Goal: Task Accomplishment & Management: Manage account settings

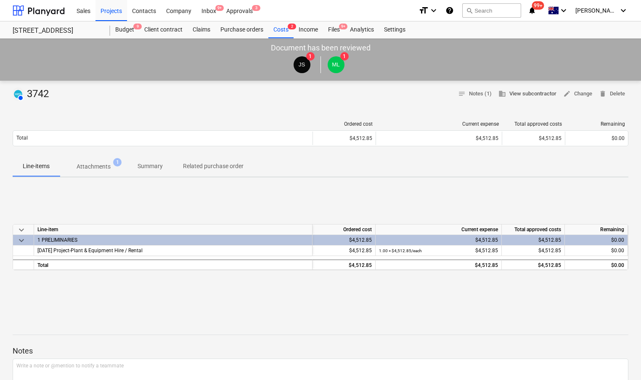
click at [520, 92] on span "business View subcontractor" at bounding box center [528, 94] width 58 height 10
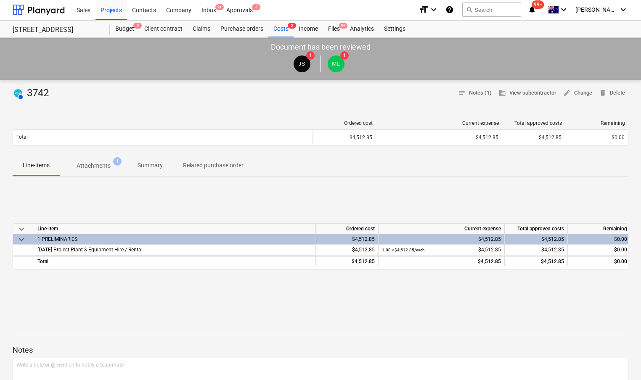
click at [101, 170] on p "Attachments" at bounding box center [94, 166] width 34 height 9
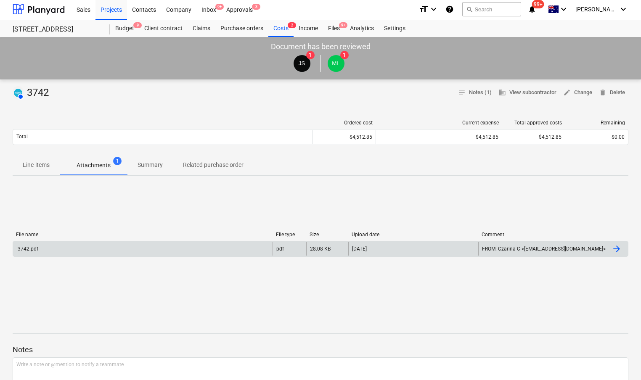
click at [114, 242] on div "3742.pdf" at bounding box center [143, 248] width 260 height 13
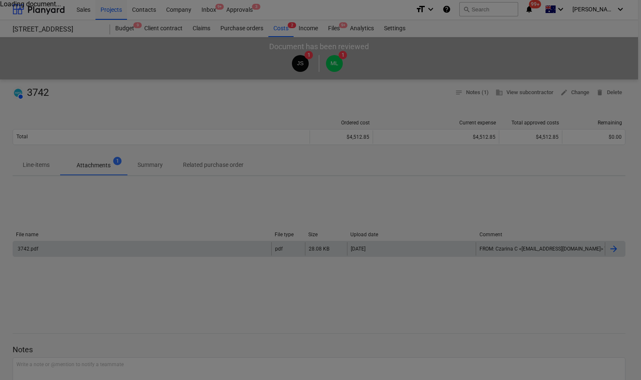
scroll to position [0, 0]
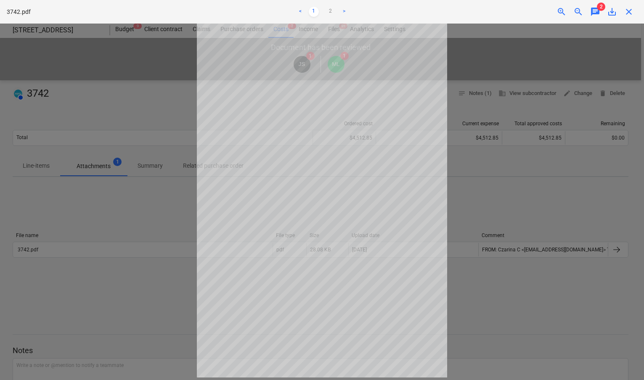
drag, startPoint x: 115, startPoint y: 193, endPoint x: 130, endPoint y: 204, distance: 18.7
click at [116, 194] on div at bounding box center [322, 202] width 644 height 357
click at [329, 11] on link "2" at bounding box center [331, 12] width 10 height 10
click at [519, 116] on div at bounding box center [322, 202] width 644 height 357
drag, startPoint x: 636, startPoint y: 12, endPoint x: 622, endPoint y: 14, distance: 13.6
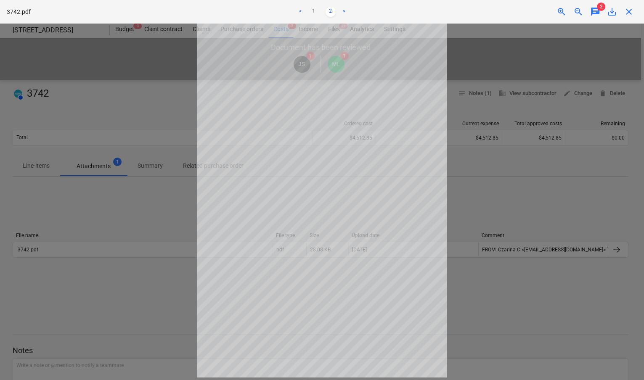
click at [635, 12] on div "close" at bounding box center [629, 12] width 17 height 10
click at [623, 14] on div "close" at bounding box center [629, 12] width 17 height 10
click at [628, 11] on span "close" at bounding box center [629, 12] width 10 height 10
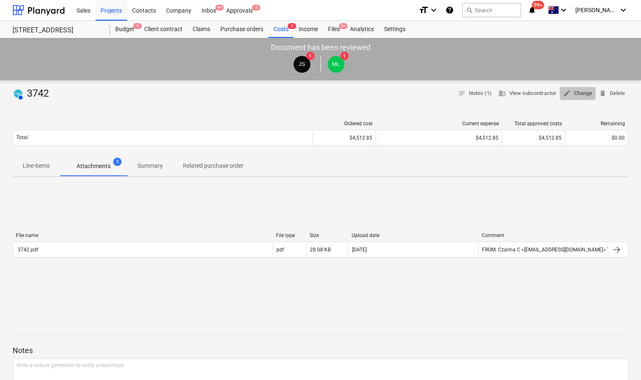
click at [586, 94] on span "edit Change" at bounding box center [577, 94] width 29 height 10
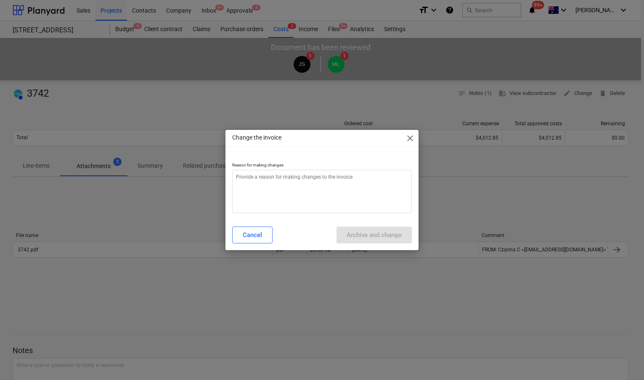
type textarea "x"
click at [308, 184] on textarea at bounding box center [322, 191] width 180 height 43
type textarea "N"
type textarea "x"
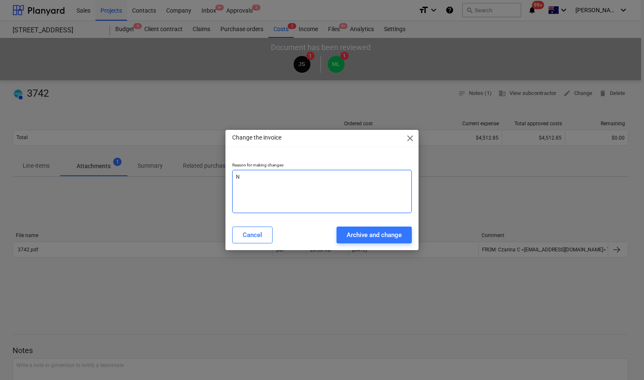
type textarea "No"
type textarea "x"
type textarea "Noa"
type textarea "x"
type textarea "No"
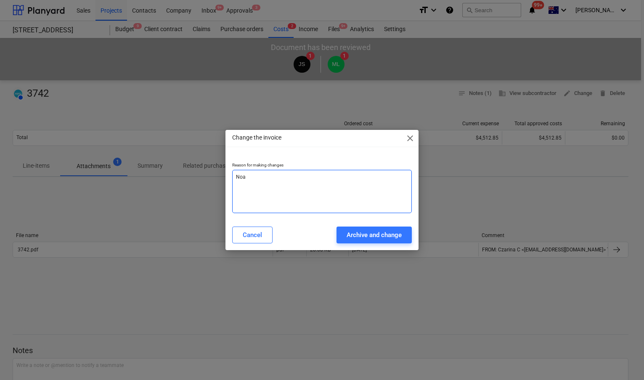
type textarea "x"
type textarea "Nov"
type textarea "x"
type textarea "Nova"
type textarea "x"
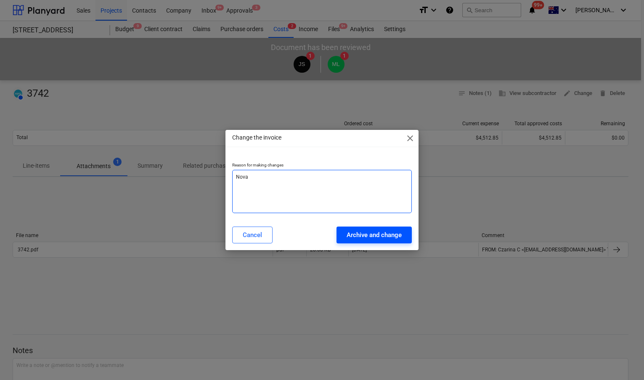
type textarea "Nova"
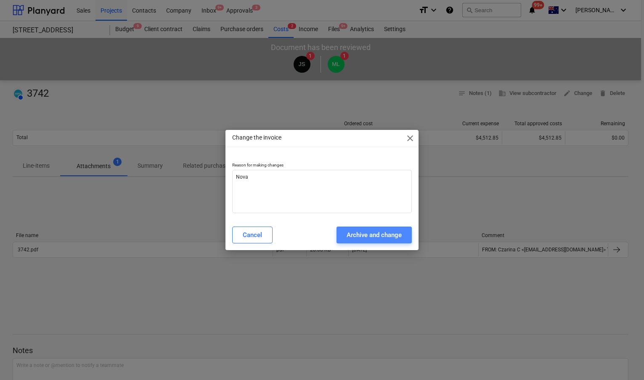
click at [370, 241] on button "Archive and change" at bounding box center [374, 235] width 75 height 17
type textarea "x"
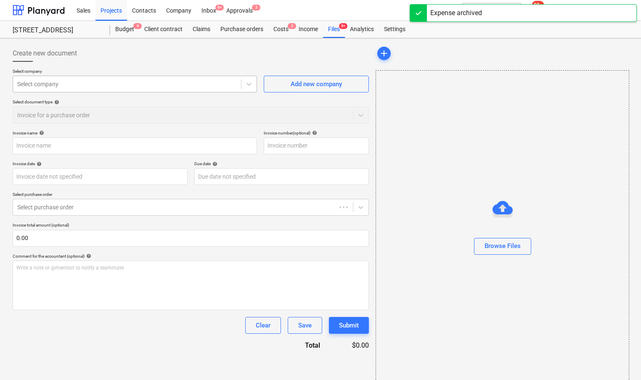
type input "3742"
type input "[DATE]"
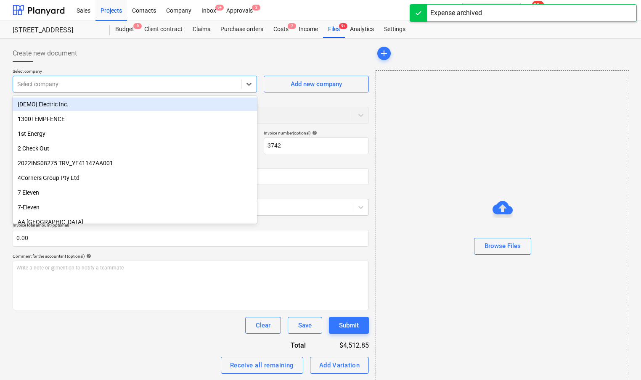
click at [160, 88] on div at bounding box center [127, 84] width 220 height 8
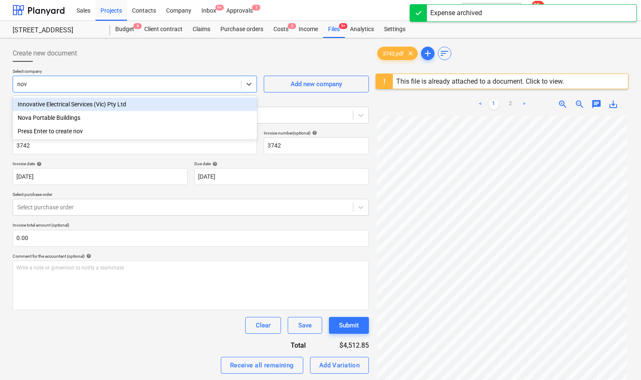
type input "nova"
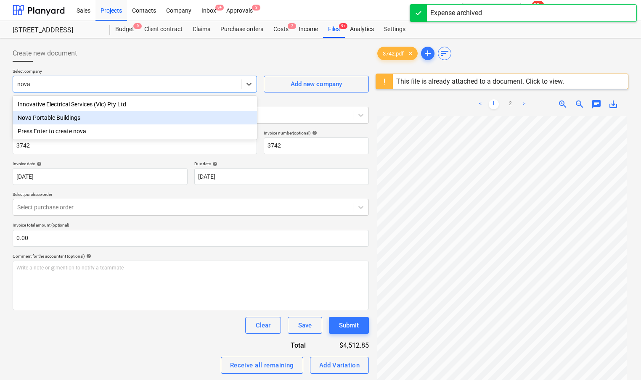
click at [135, 112] on div "Nova Portable Buildings" at bounding box center [135, 117] width 244 height 13
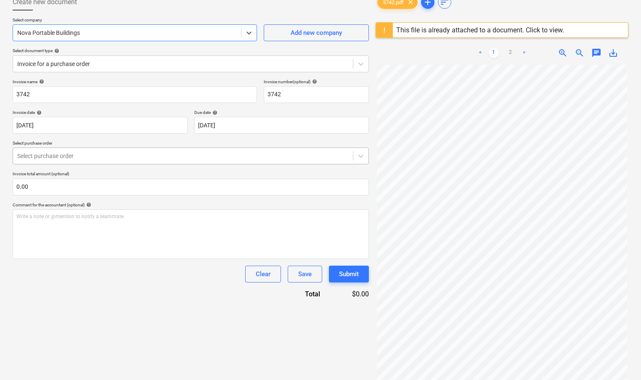
scroll to position [54, 0]
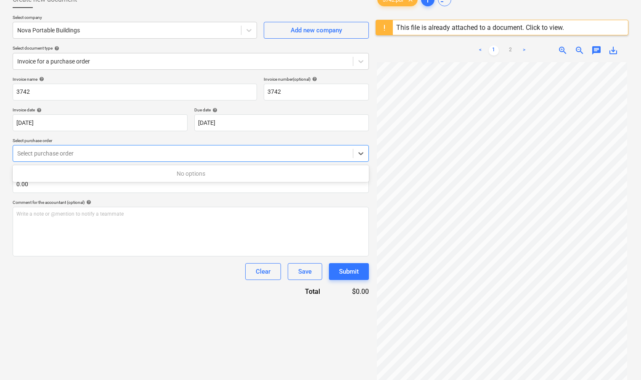
click at [173, 154] on div at bounding box center [182, 153] width 331 height 8
drag, startPoint x: 165, startPoint y: 137, endPoint x: 167, endPoint y: 131, distance: 6.3
click at [165, 137] on div "Invoice name help 3742 Invoice number (optional) help 3742 Invoice date help [D…" at bounding box center [191, 187] width 356 height 220
click at [151, 69] on div "Invoice for a purchase order" at bounding box center [191, 61] width 356 height 17
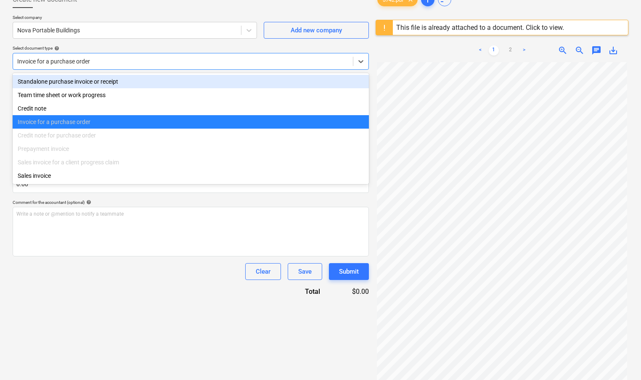
click at [139, 85] on div "Standalone purchase invoice or receipt" at bounding box center [191, 81] width 356 height 13
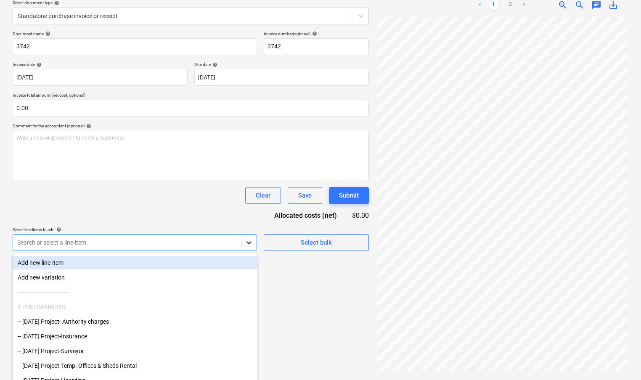
scroll to position [102, 0]
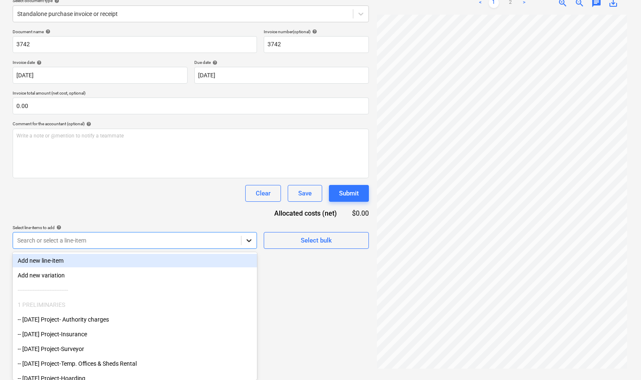
click at [254, 244] on div at bounding box center [248, 240] width 15 height 15
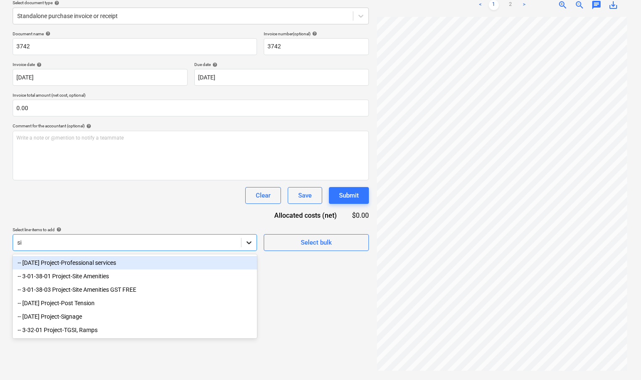
scroll to position [100, 0]
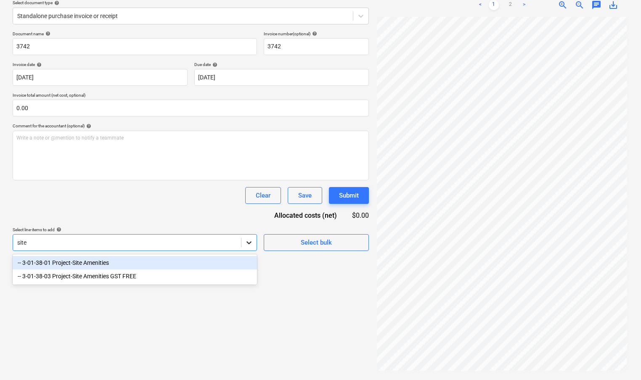
type input "site"
click at [205, 263] on div "-- 3-01-38-01 Project-Site Amenities" at bounding box center [135, 262] width 244 height 13
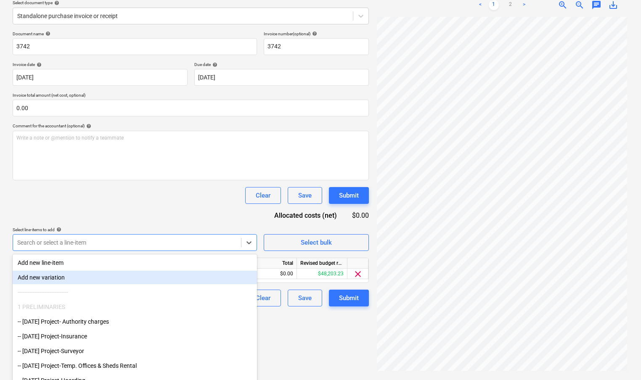
click at [266, 268] on div "Total" at bounding box center [272, 263] width 50 height 11
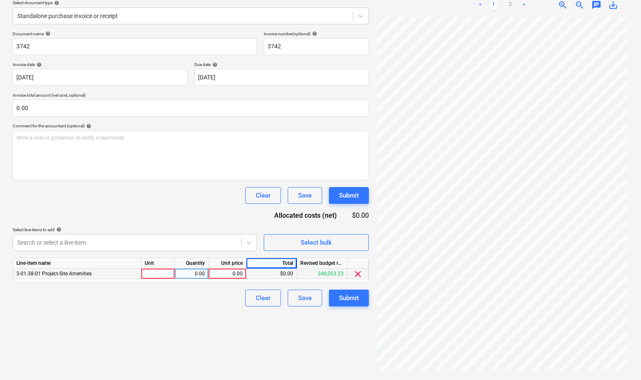
click at [266, 273] on div "$0.00" at bounding box center [272, 274] width 50 height 11
click at [233, 271] on div "0.00" at bounding box center [227, 274] width 31 height 11
click at [511, 1] on link "2" at bounding box center [511, 5] width 10 height 10
drag, startPoint x: 145, startPoint y: 280, endPoint x: 149, endPoint y: 277, distance: 4.5
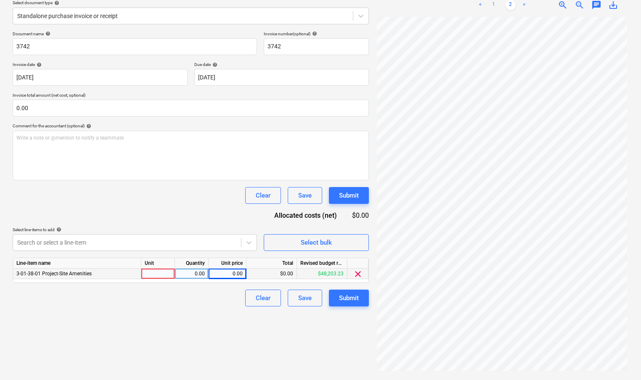
click at [146, 279] on div "Line-item name Unit Quantity Unit price Total Revised budget remaining 3-01-38-…" at bounding box center [191, 270] width 356 height 25
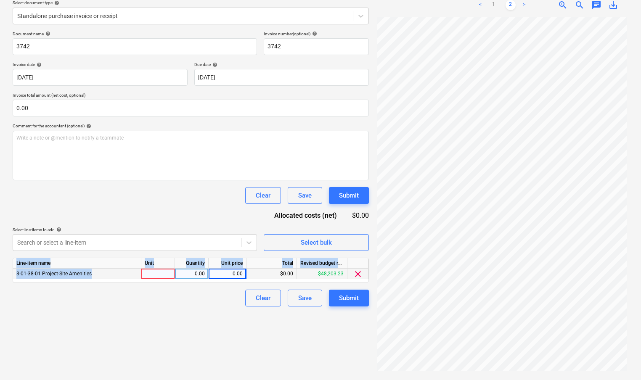
click at [149, 276] on div at bounding box center [158, 274] width 34 height 11
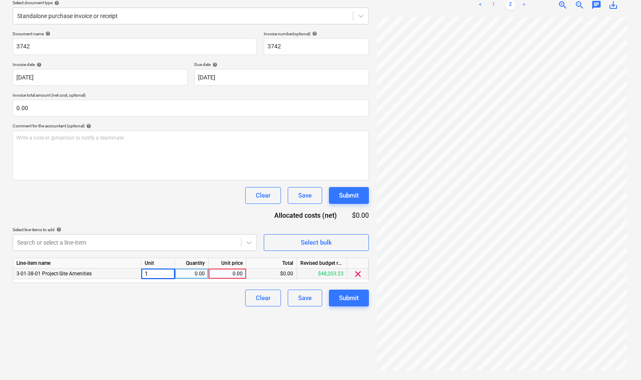
click at [204, 270] on div "0.00" at bounding box center [191, 274] width 27 height 11
type input "1"
click at [223, 271] on div "0.00" at bounding box center [227, 274] width 31 height 11
type input "4512.85"
click at [195, 300] on div "Clear Save Submit" at bounding box center [191, 298] width 356 height 17
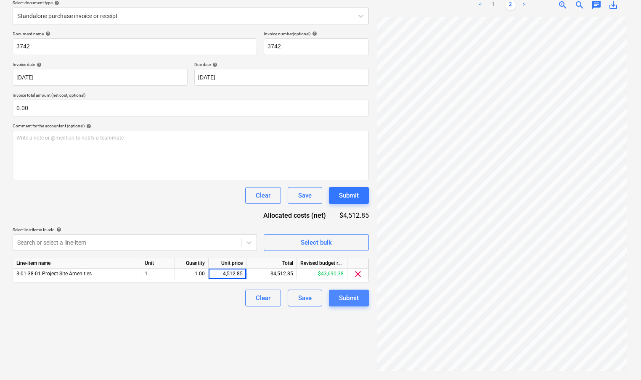
click at [355, 300] on div "Submit" at bounding box center [349, 298] width 20 height 11
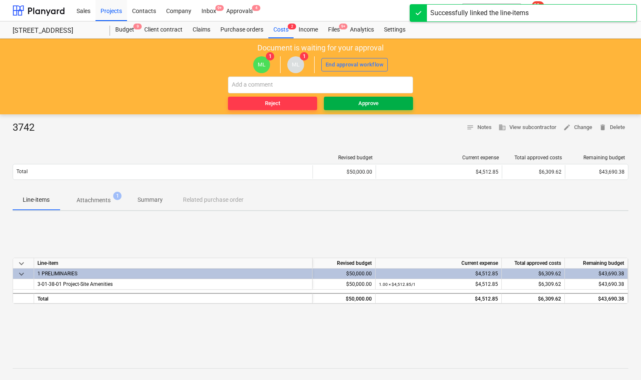
click at [392, 105] on span "Approve" at bounding box center [368, 104] width 82 height 10
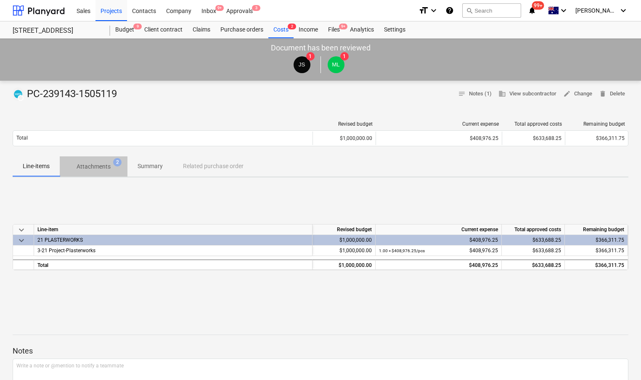
click at [91, 167] on p "Attachments" at bounding box center [94, 166] width 34 height 9
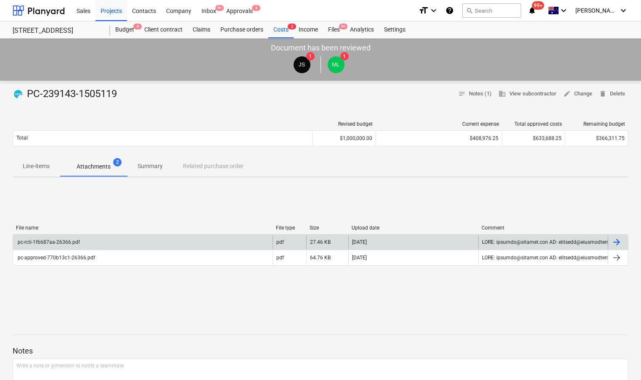
click at [166, 240] on div "pc-rcti-1f6687aa-26366.pdf" at bounding box center [143, 242] width 260 height 13
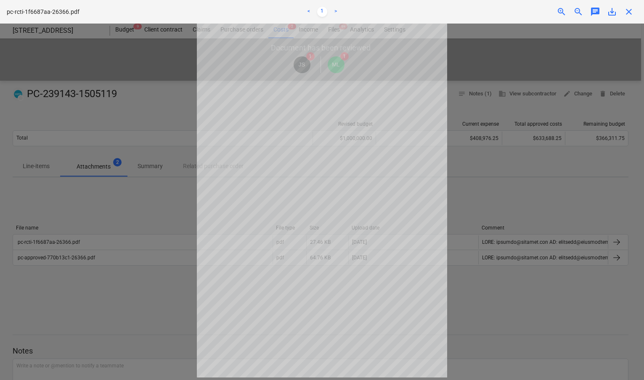
click at [491, 196] on div at bounding box center [322, 202] width 644 height 357
click at [464, 68] on div at bounding box center [322, 202] width 644 height 357
click at [511, 90] on div at bounding box center [322, 202] width 644 height 357
click at [531, 103] on div at bounding box center [322, 202] width 644 height 357
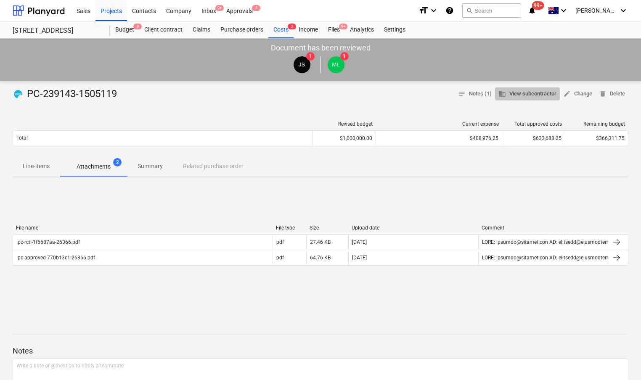
click at [525, 99] on button "business View subcontractor" at bounding box center [527, 94] width 65 height 13
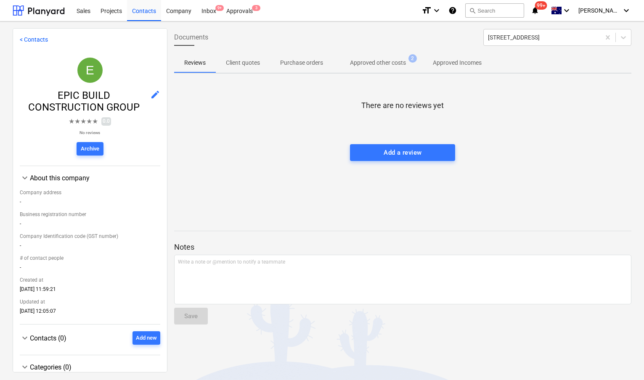
click at [150, 94] on span "edit" at bounding box center [155, 95] width 10 height 10
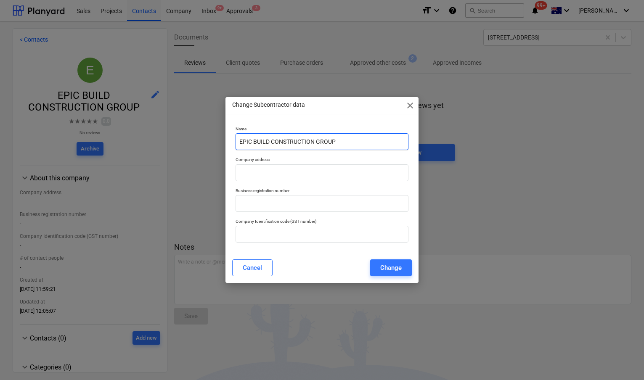
drag, startPoint x: 281, startPoint y: 146, endPoint x: 326, endPoint y: 125, distance: 49.9
click at [281, 146] on input "EPIC BUILD CONSTRUCTION GROUP" at bounding box center [322, 141] width 173 height 17
click at [414, 103] on span "close" at bounding box center [410, 106] width 10 height 10
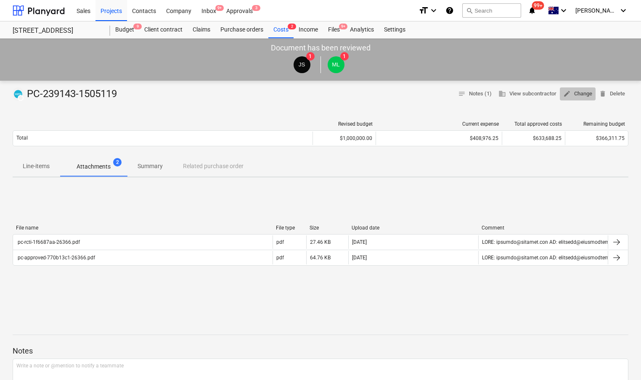
click at [577, 93] on span "edit Change" at bounding box center [577, 94] width 29 height 10
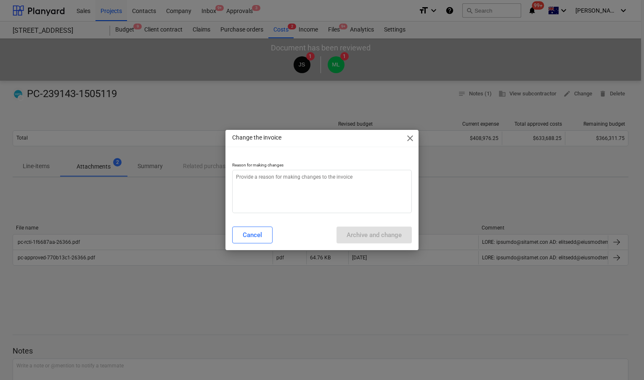
type textarea "x"
click at [330, 191] on textarea at bounding box center [322, 191] width 180 height 43
type textarea "E"
type textarea "x"
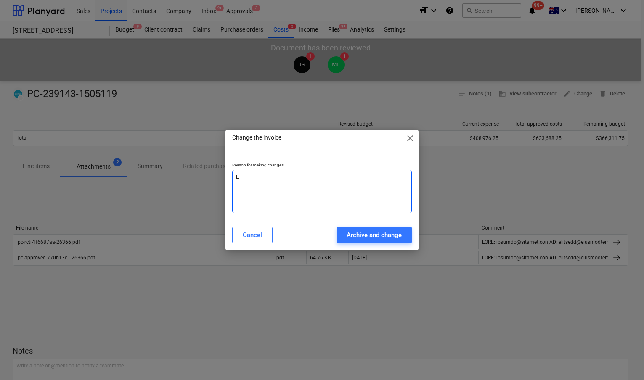
type textarea "Ez"
type textarea "x"
type textarea "Ezy"
type textarea "x"
type textarea "EzyG"
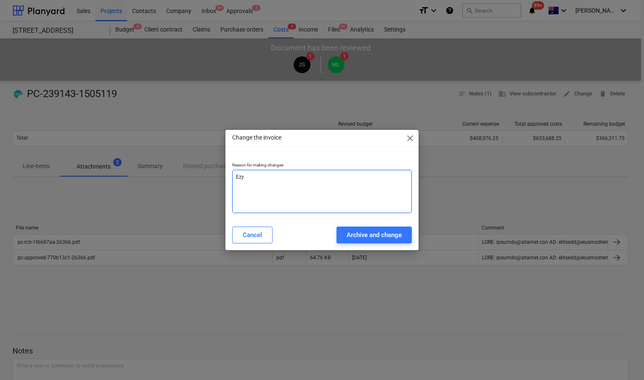
type textarea "x"
type textarea "EzyG"
drag, startPoint x: 371, startPoint y: 255, endPoint x: 370, endPoint y: 241, distance: 14.3
click at [371, 255] on div "Change the invoice close Reason for making changes EzyG Cancel Archive and chan…" at bounding box center [322, 190] width 644 height 380
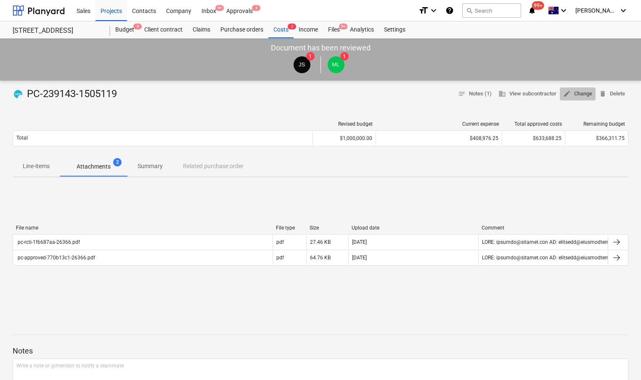
click at [576, 95] on span "edit Change" at bounding box center [577, 94] width 29 height 10
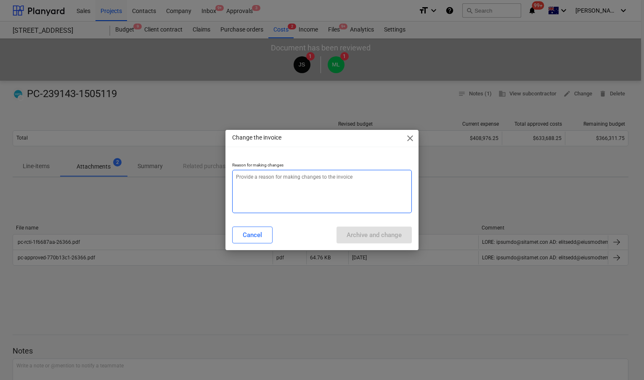
click at [296, 186] on textarea at bounding box center [322, 191] width 180 height 43
type textarea "x"
type textarea "E"
type textarea "x"
type textarea "Ez"
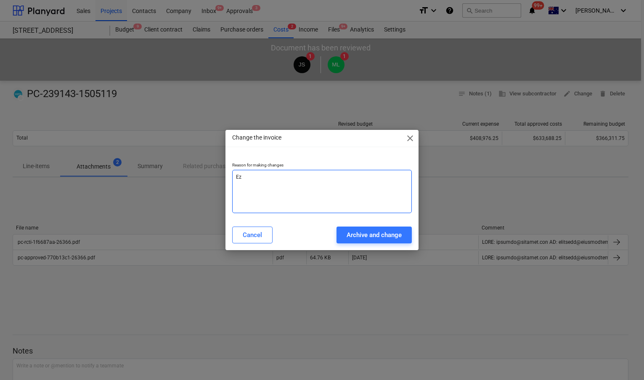
type textarea "x"
type textarea "Ezy"
type textarea "x"
type textarea "EzyG"
click at [354, 230] on div "Archive and change" at bounding box center [374, 235] width 55 height 11
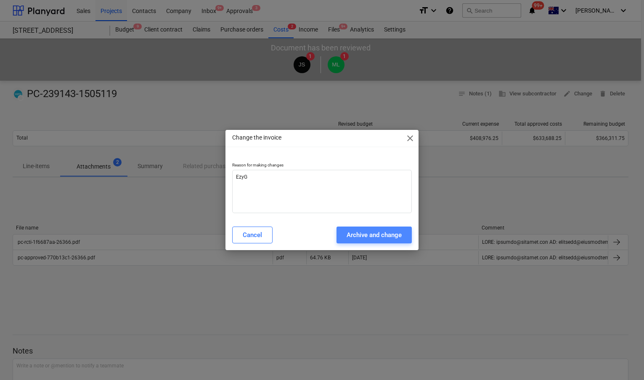
type textarea "x"
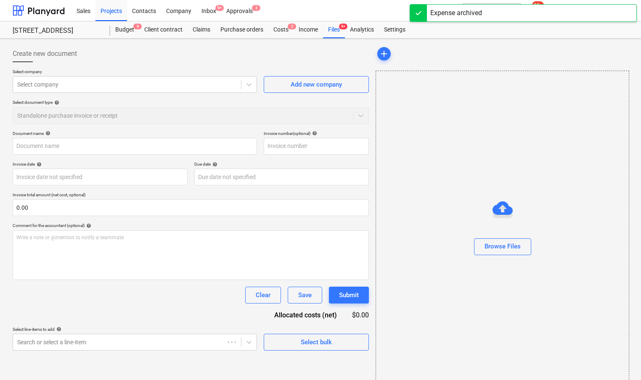
type input "PC-239143-1505119"
type input "07 Oct 2025"
type input "31 Oct 2025"
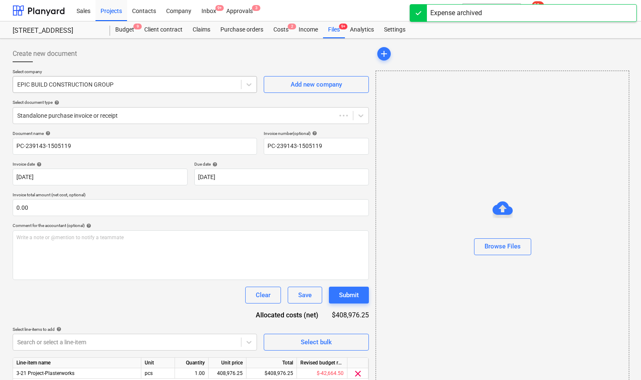
click at [140, 82] on div at bounding box center [127, 84] width 220 height 8
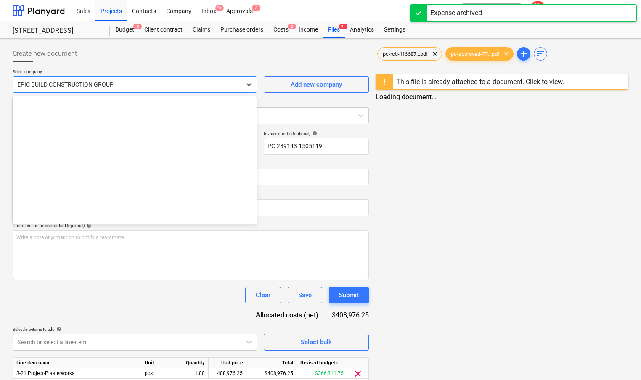
scroll to position [5065, 0]
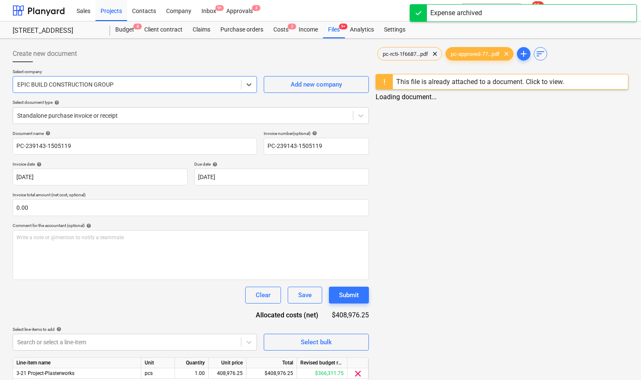
click at [140, 82] on div at bounding box center [127, 84] width 220 height 8
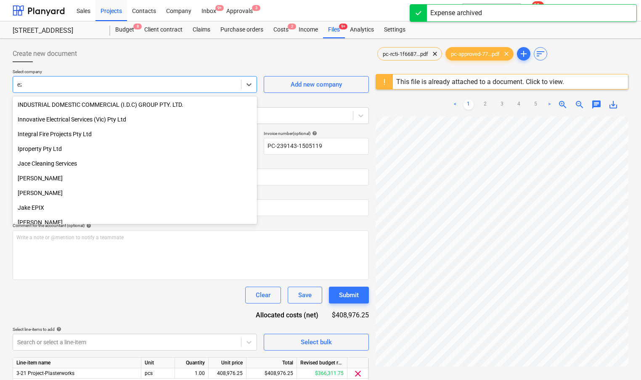
type input "ezy"
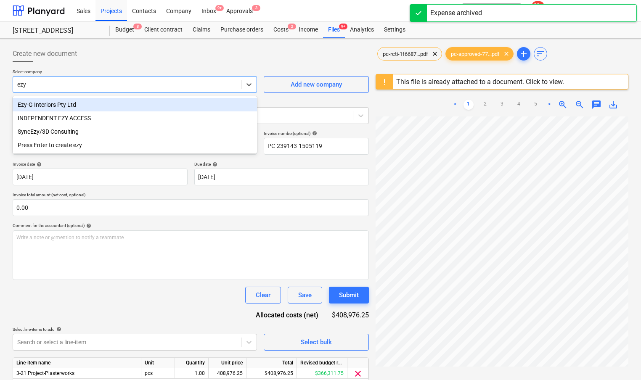
click at [119, 99] on div "Ezy-G Interiors Pty Ltd" at bounding box center [135, 104] width 244 height 13
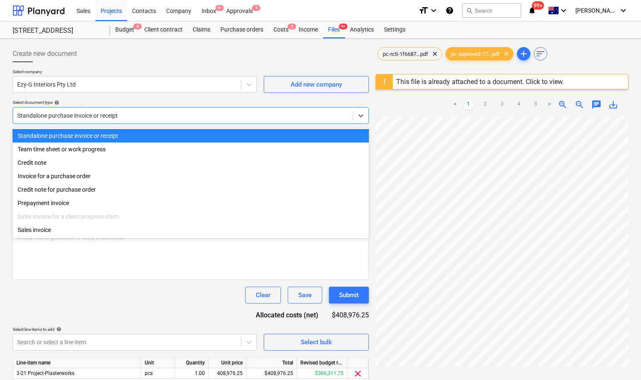
click at [131, 114] on div at bounding box center [182, 115] width 331 height 8
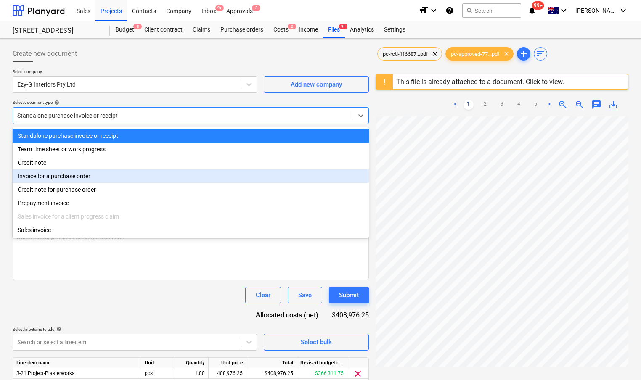
click at [143, 177] on div "Invoice for a purchase order" at bounding box center [191, 176] width 356 height 13
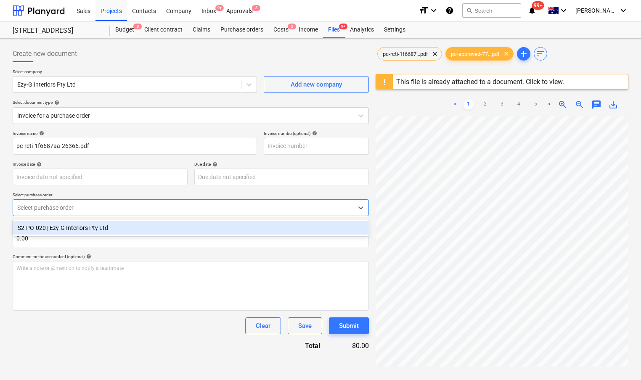
click at [150, 201] on div "Select purchase order" at bounding box center [191, 207] width 356 height 17
click at [152, 230] on div "S2-PO-020 | Ezy-G Interiors Pty Ltd" at bounding box center [191, 227] width 356 height 13
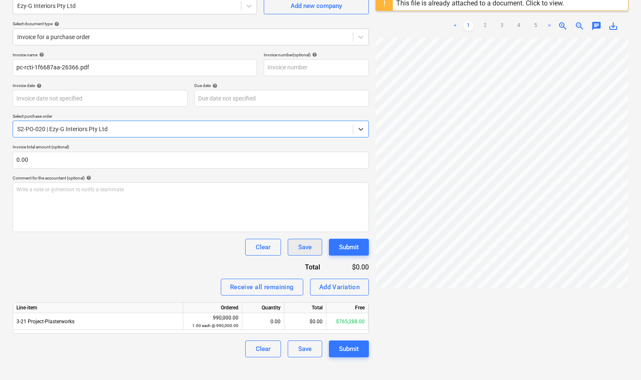
scroll to position [84, 0]
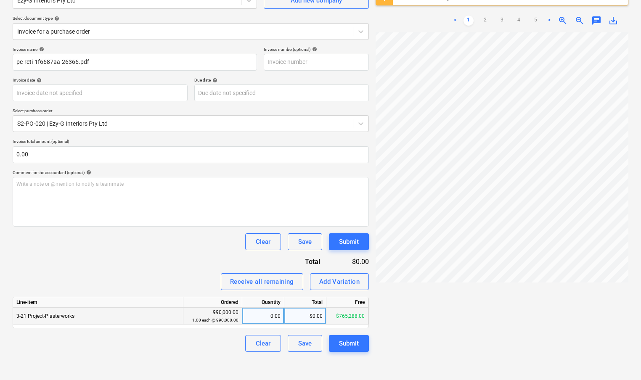
click at [259, 323] on div "0.00" at bounding box center [263, 316] width 35 height 17
type input "1"
click at [294, 316] on div "$765,288.00" at bounding box center [305, 316] width 42 height 17
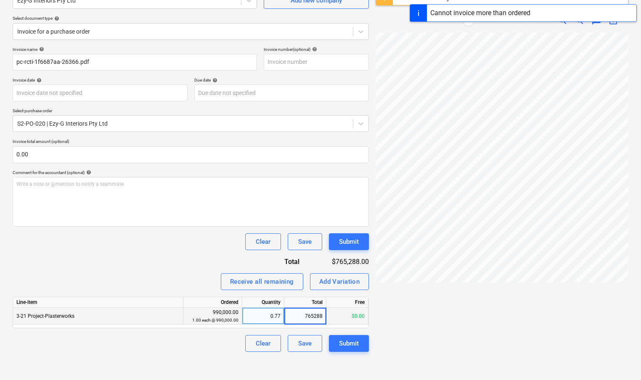
scroll to position [85, 0]
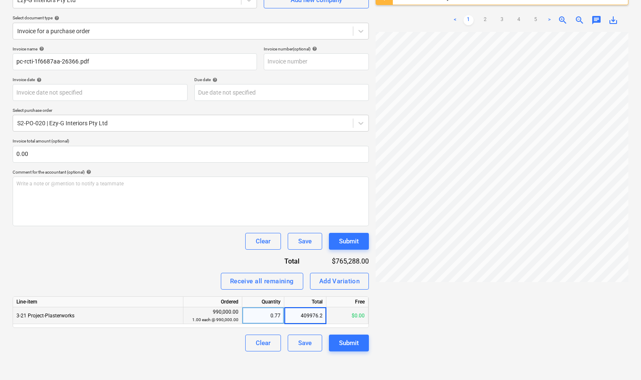
type input "409976.25"
click at [191, 263] on div "Invoice name help pc-rcti-1f6687aa-26366.pdf Invoice number (optional) help Inv…" at bounding box center [191, 198] width 356 height 305
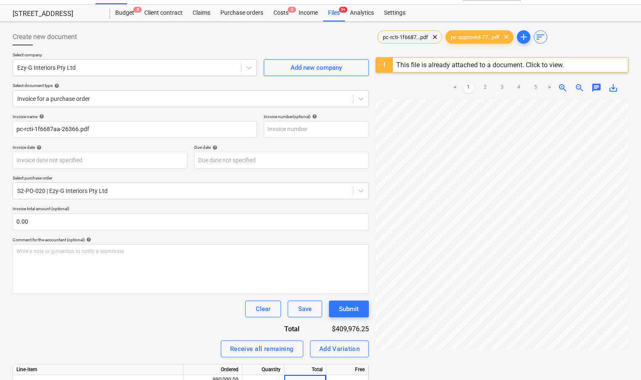
scroll to position [0, 0]
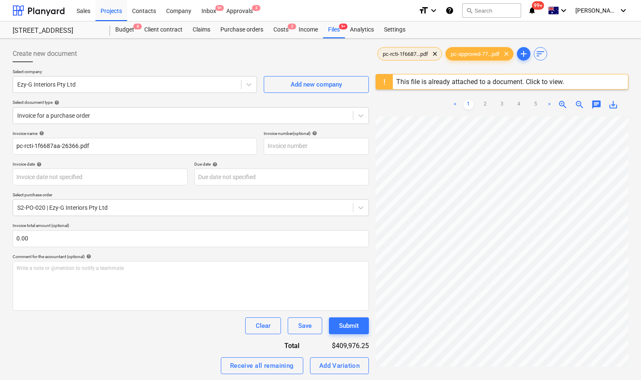
click at [408, 53] on span "pc-rcti-1f6687...pdf" at bounding box center [406, 54] width 56 height 6
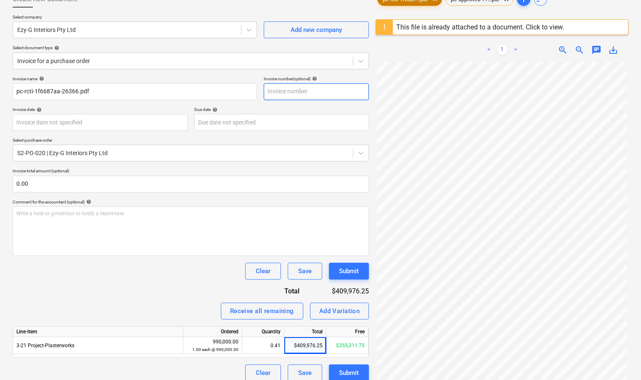
scroll to position [100, 0]
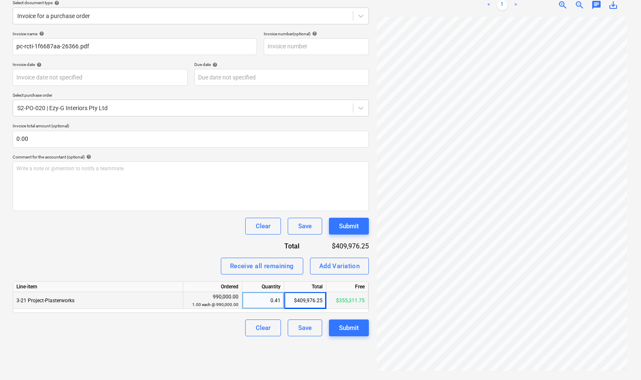
click at [304, 302] on div "$409,976.25" at bounding box center [305, 300] width 42 height 17
click at [304, 302] on input "409976.25" at bounding box center [305, 300] width 42 height 16
type input "408976.25"
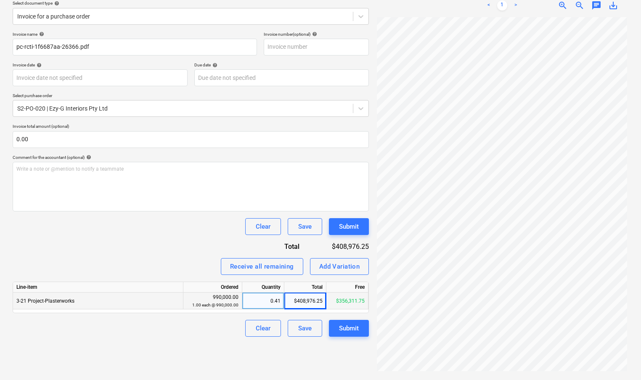
drag, startPoint x: 330, startPoint y: 255, endPoint x: 325, endPoint y: 247, distance: 9.8
click at [330, 255] on div "Invoice name help pc-rcti-1f6687aa-26366.pdf Invoice number (optional) help Inv…" at bounding box center [191, 184] width 356 height 305
click at [353, 322] on button "Submit" at bounding box center [349, 328] width 40 height 17
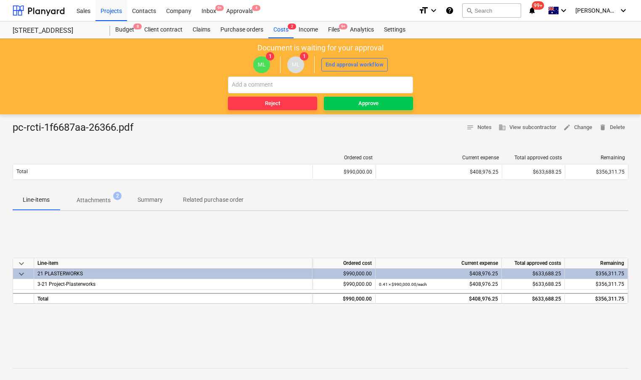
drag, startPoint x: 103, startPoint y: 198, endPoint x: 96, endPoint y: 194, distance: 7.7
click at [103, 197] on p "Attachments" at bounding box center [94, 200] width 34 height 9
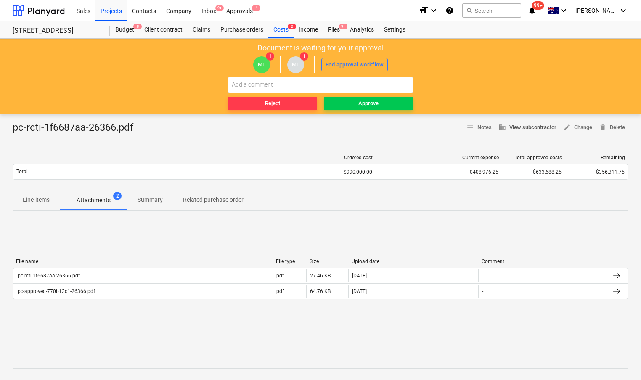
click at [537, 128] on span "business View subcontractor" at bounding box center [528, 128] width 58 height 10
click at [379, 97] on button "Approve" at bounding box center [368, 103] width 89 height 13
